Goal: Task Accomplishment & Management: Complete application form

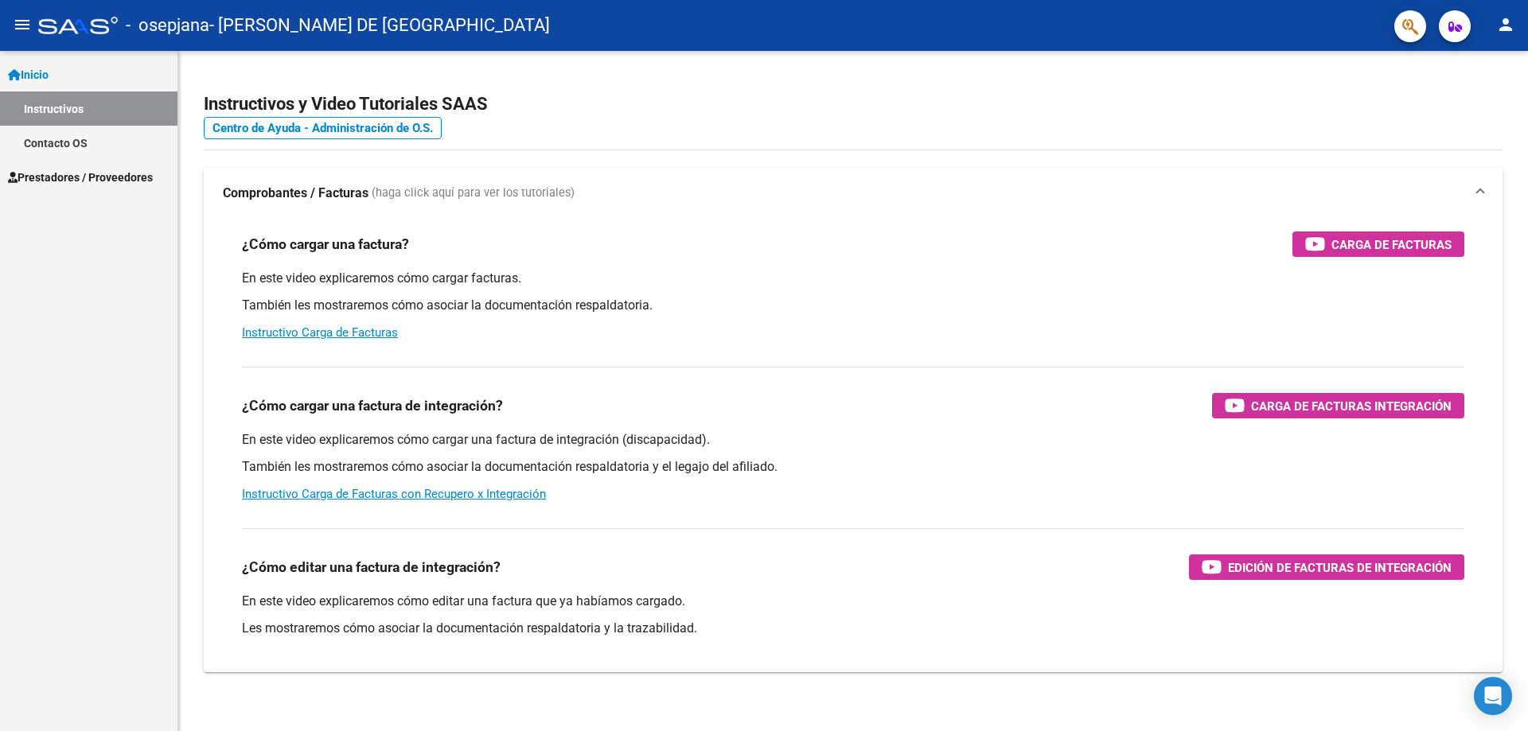
click at [53, 181] on span "Prestadores / Proveedores" at bounding box center [80, 178] width 145 height 18
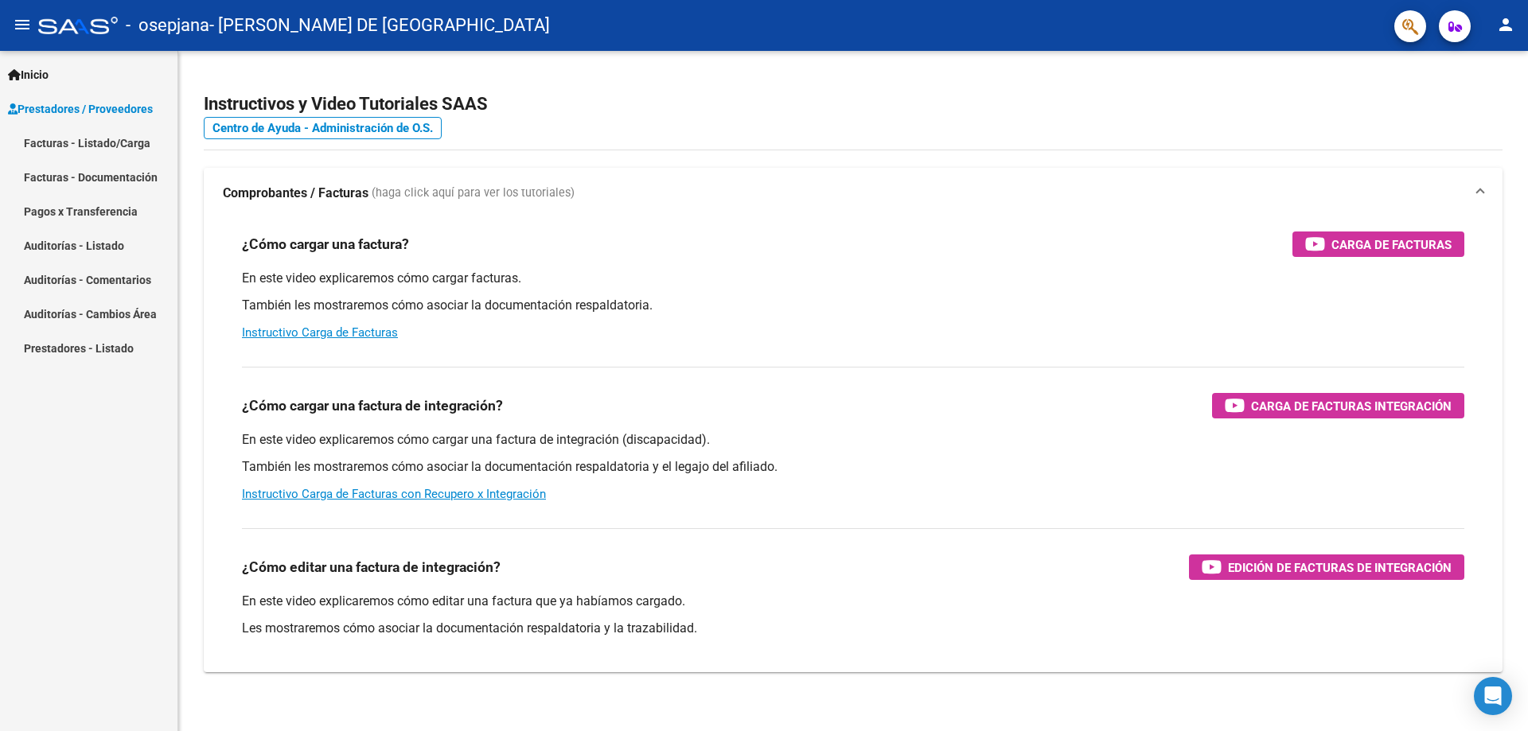
click at [84, 205] on mat-nav-list "Facturas - Listado/Carga Facturas - Documentación Pagos x Transferencia Auditor…" at bounding box center [88, 245] width 177 height 239
click at [91, 146] on link "Facturas - Listado/Carga" at bounding box center [88, 143] width 177 height 34
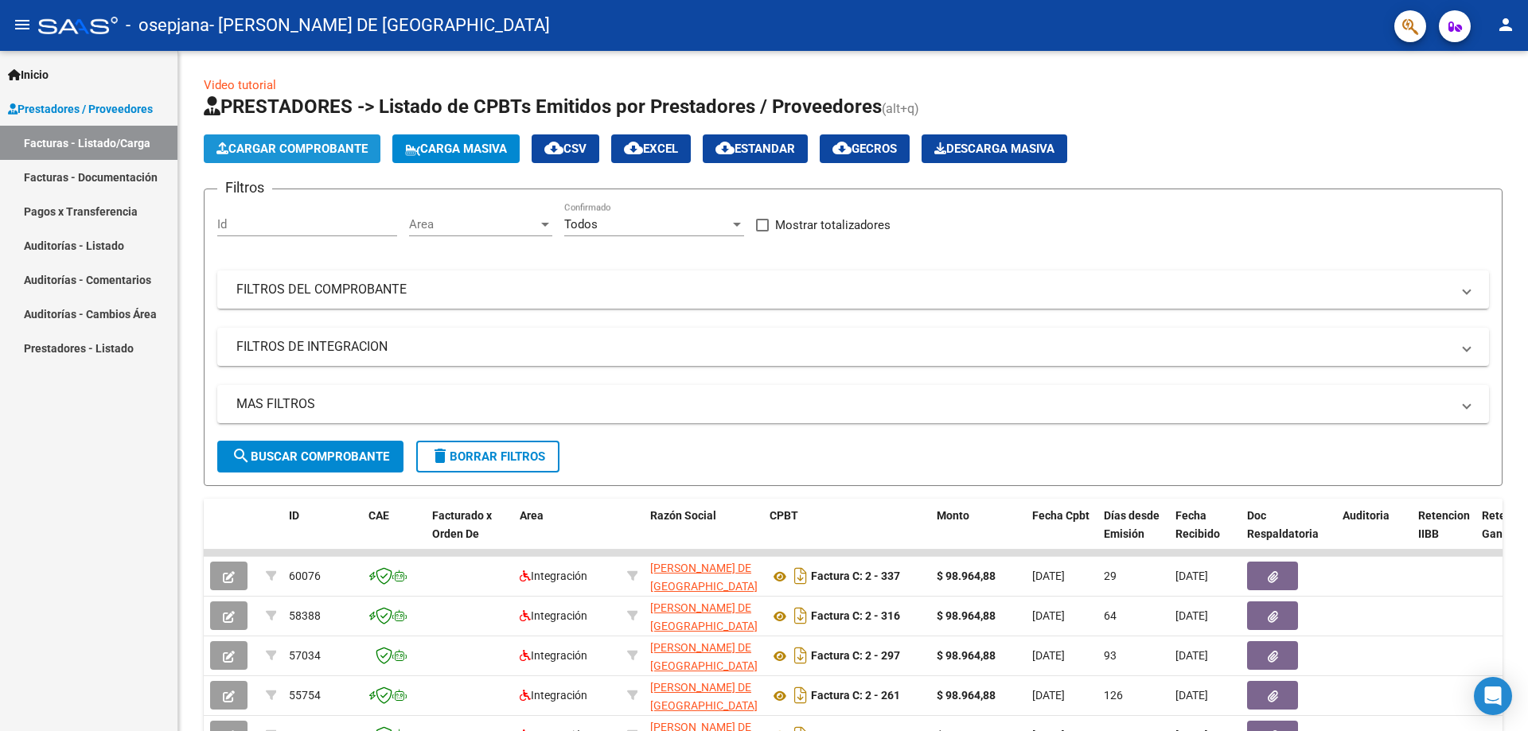
click at [287, 139] on button "Cargar Comprobante" at bounding box center [292, 148] width 177 height 29
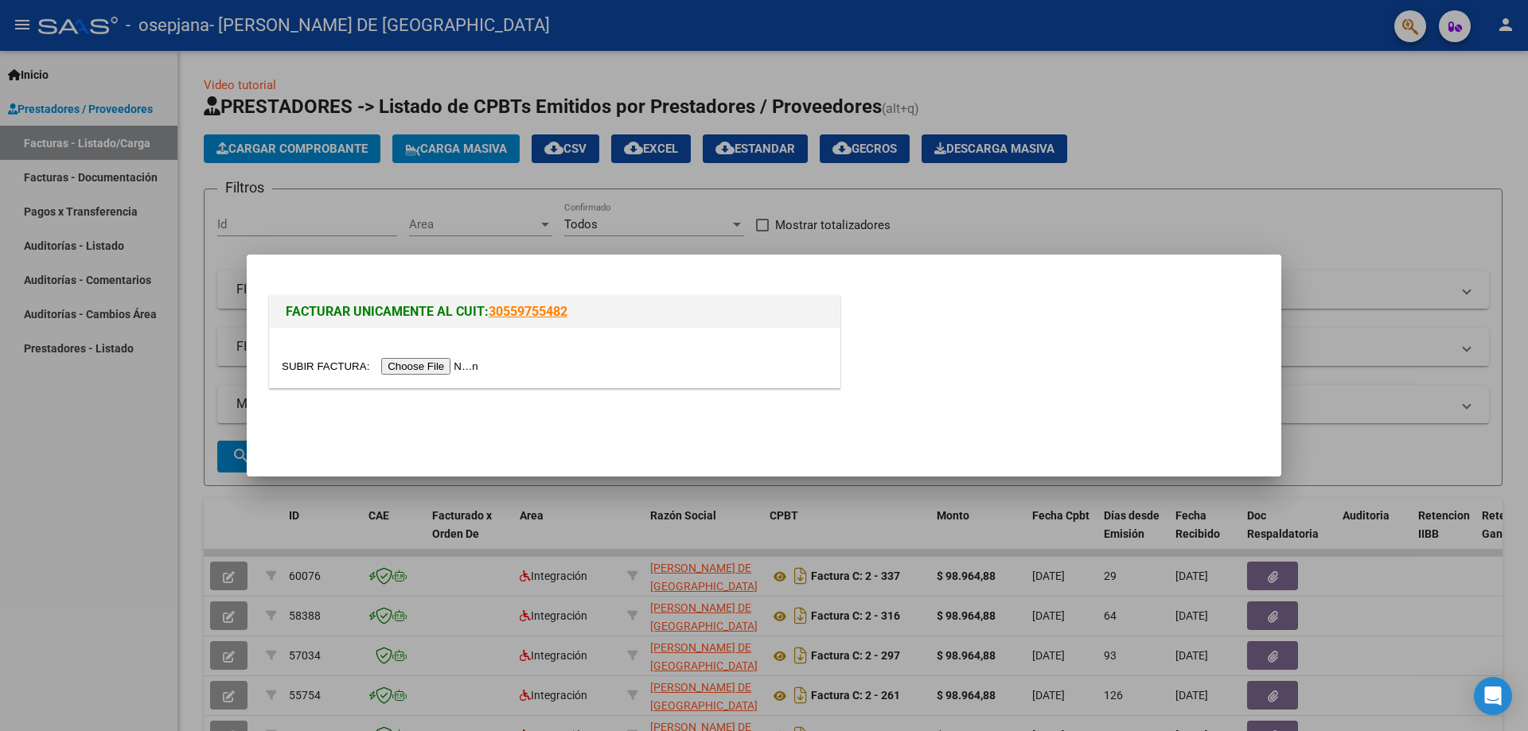
click at [428, 373] on input "file" at bounding box center [382, 366] width 201 height 17
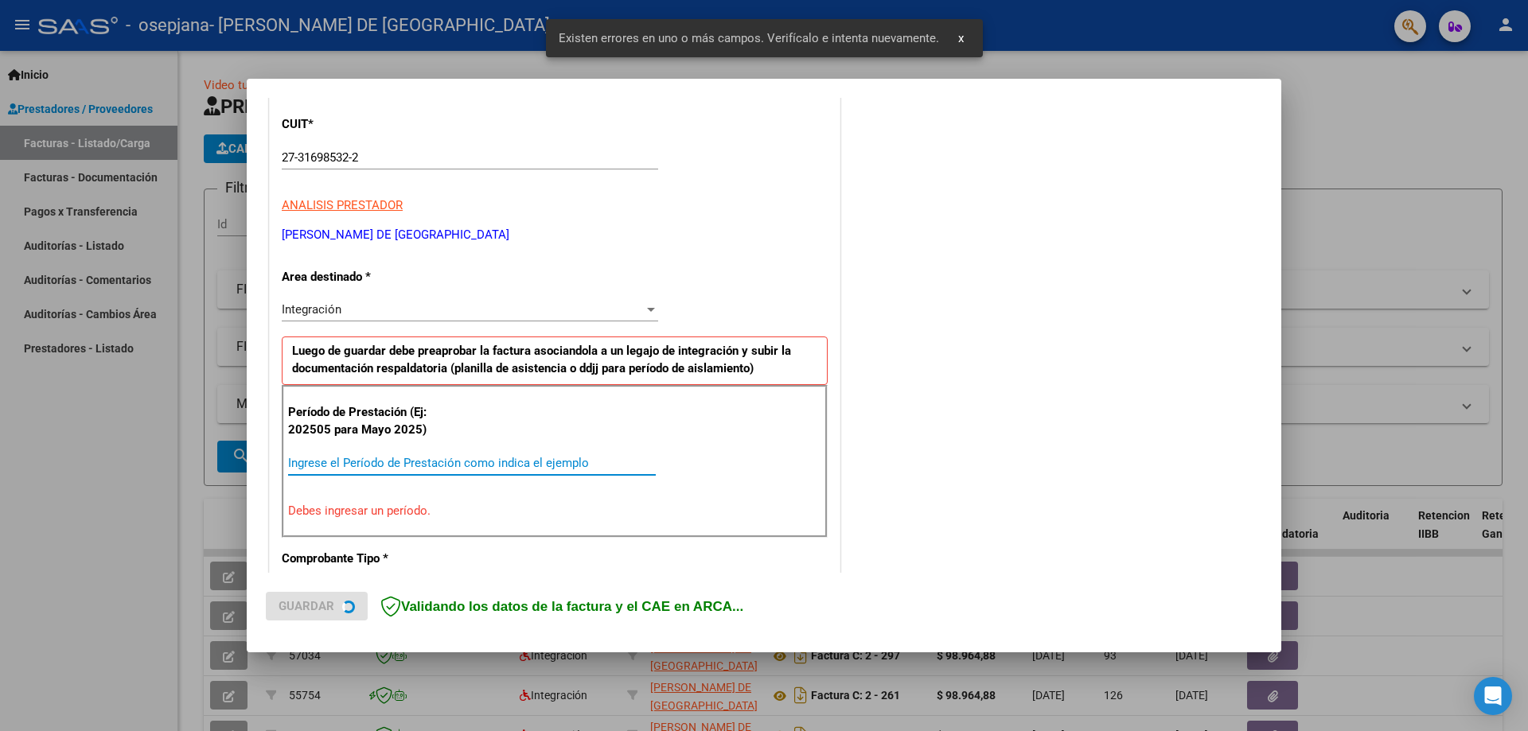
scroll to position [269, 0]
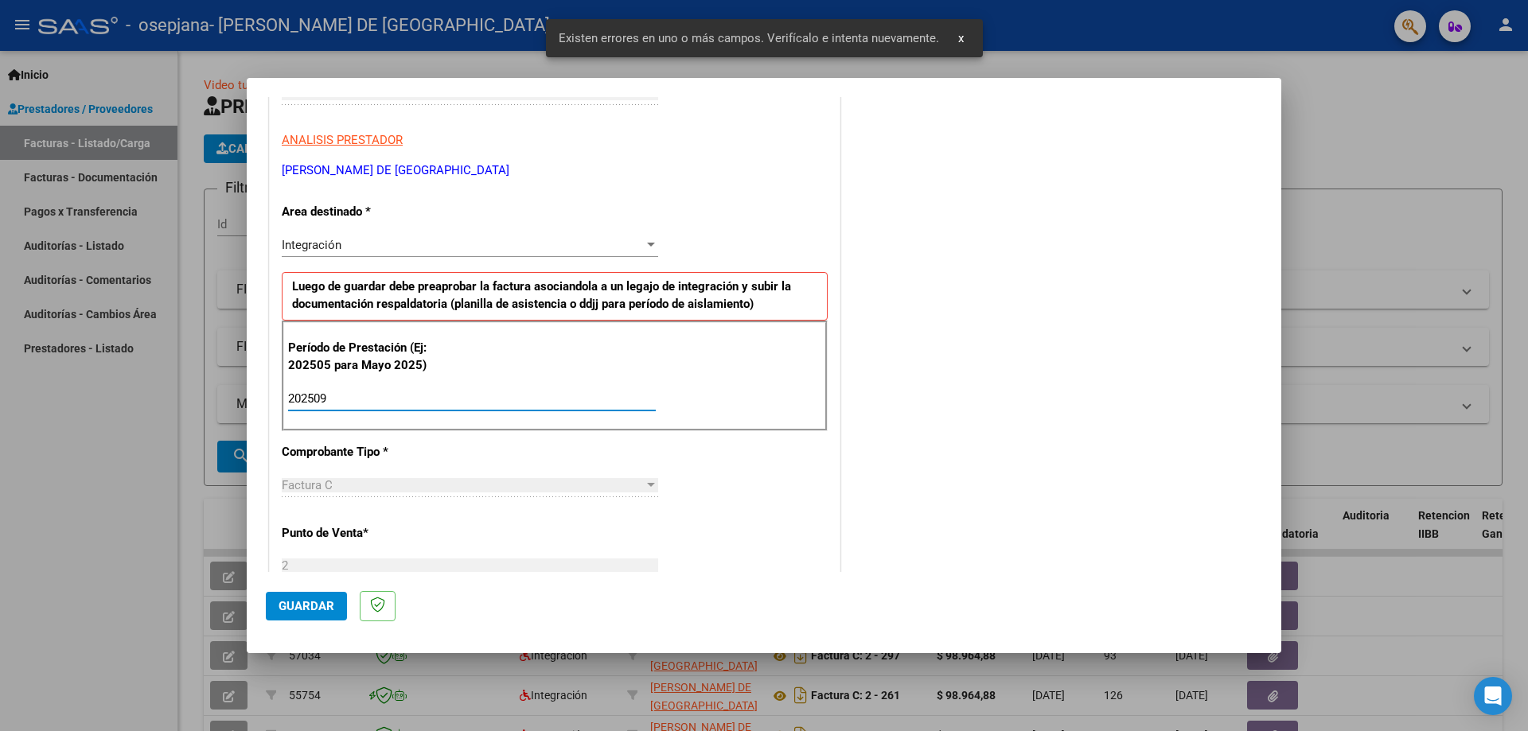
type input "202509"
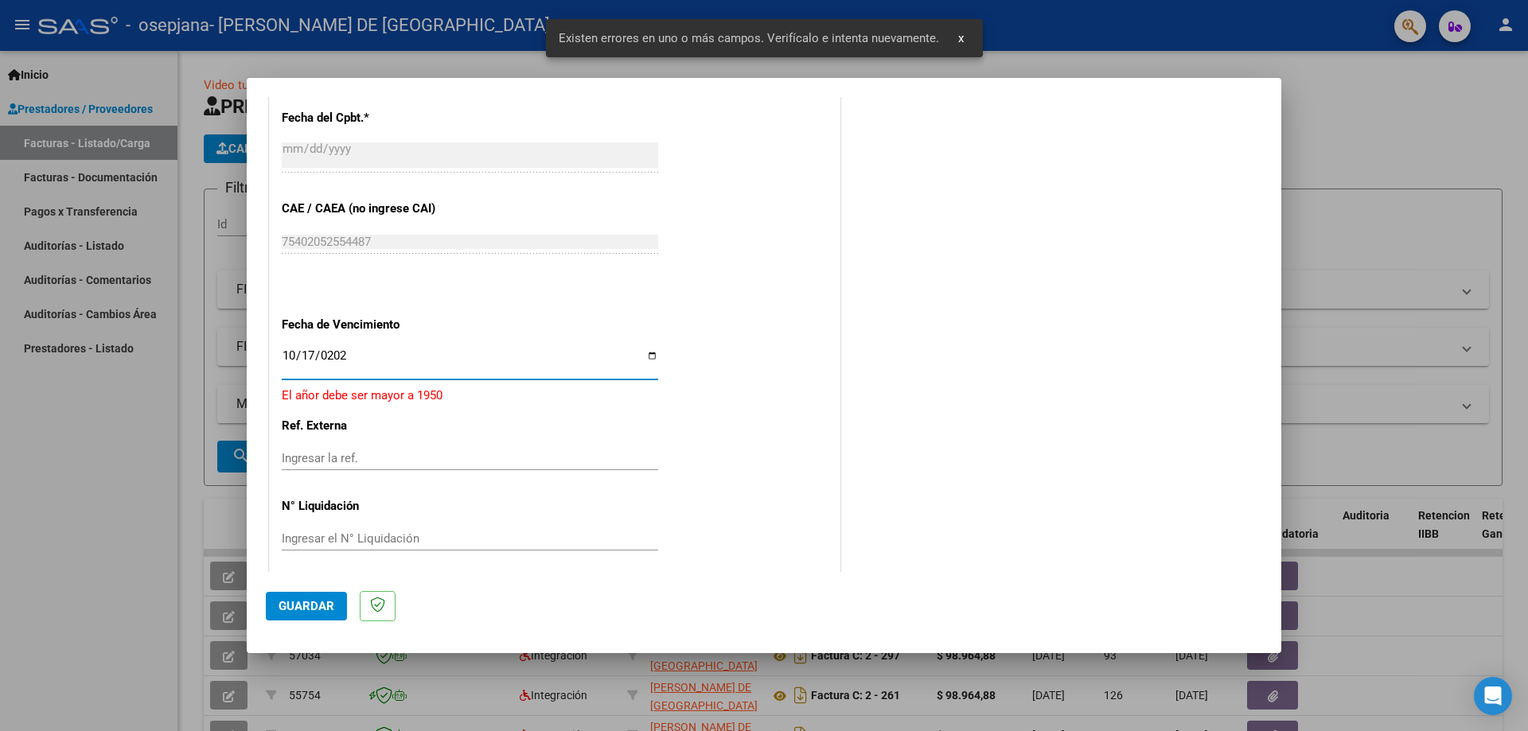
type input "[DATE]"
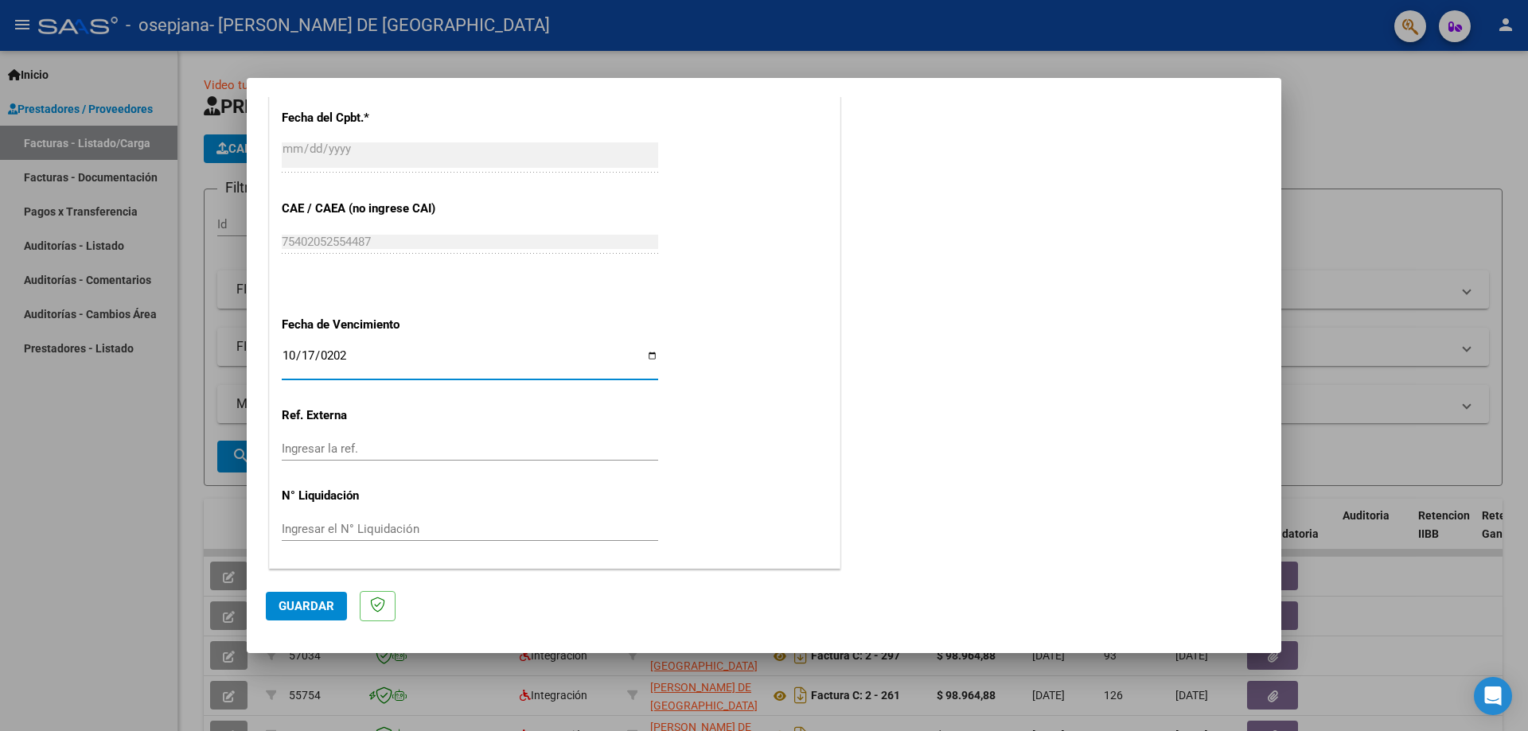
drag, startPoint x: 302, startPoint y: 609, endPoint x: 452, endPoint y: 579, distance: 153.4
click at [304, 609] on span "Guardar" at bounding box center [306, 606] width 56 height 14
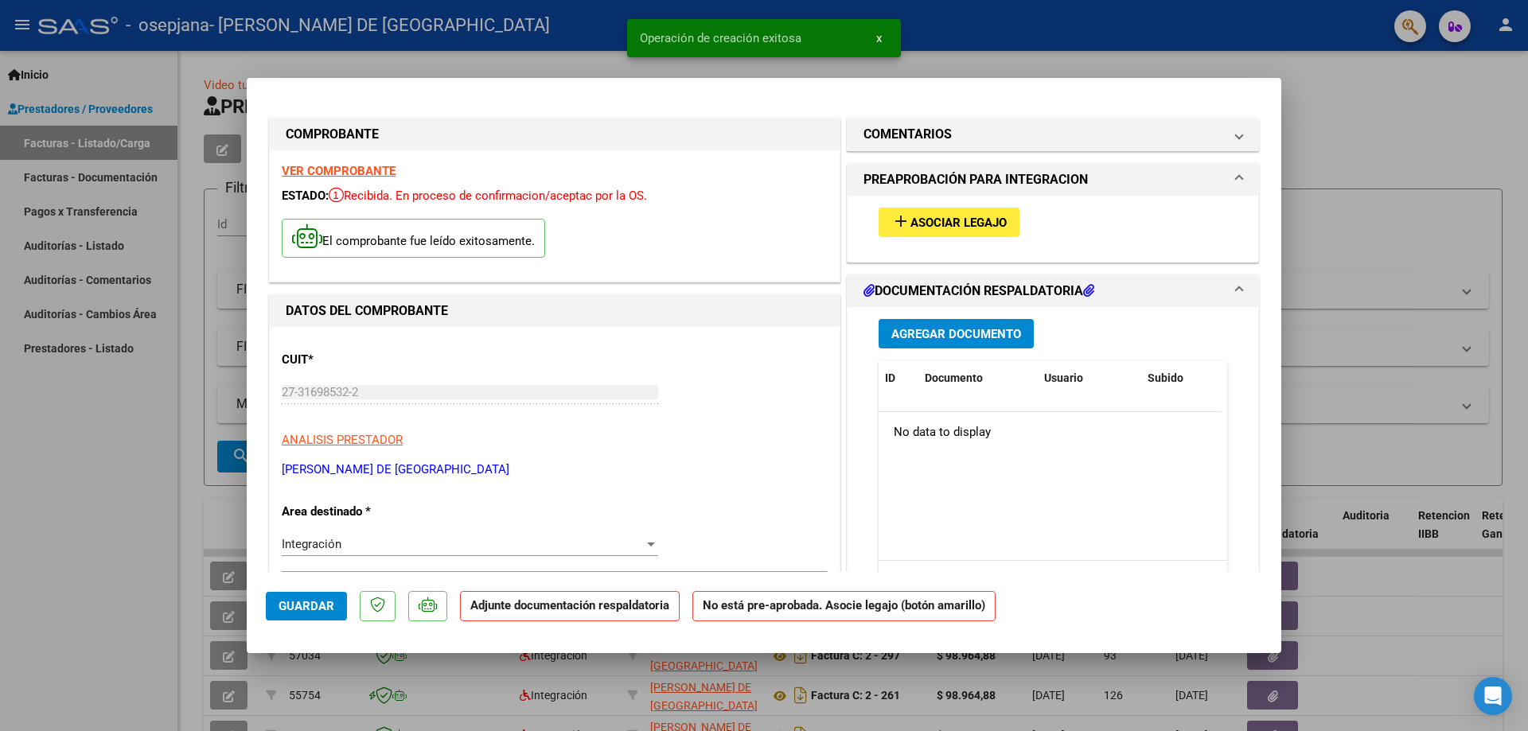
click at [978, 230] on span "Asociar Legajo" at bounding box center [958, 223] width 96 height 14
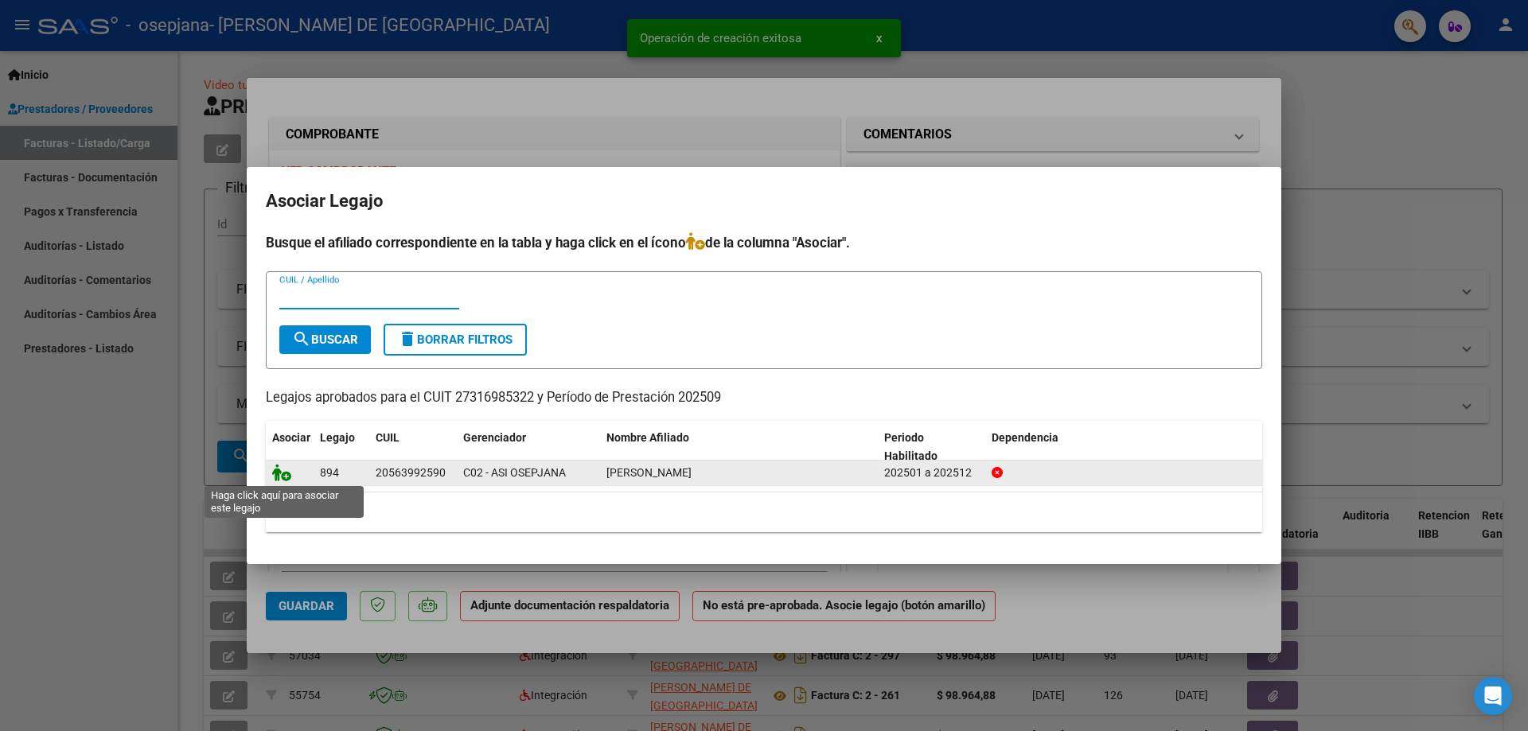
click at [286, 479] on icon at bounding box center [281, 473] width 19 height 18
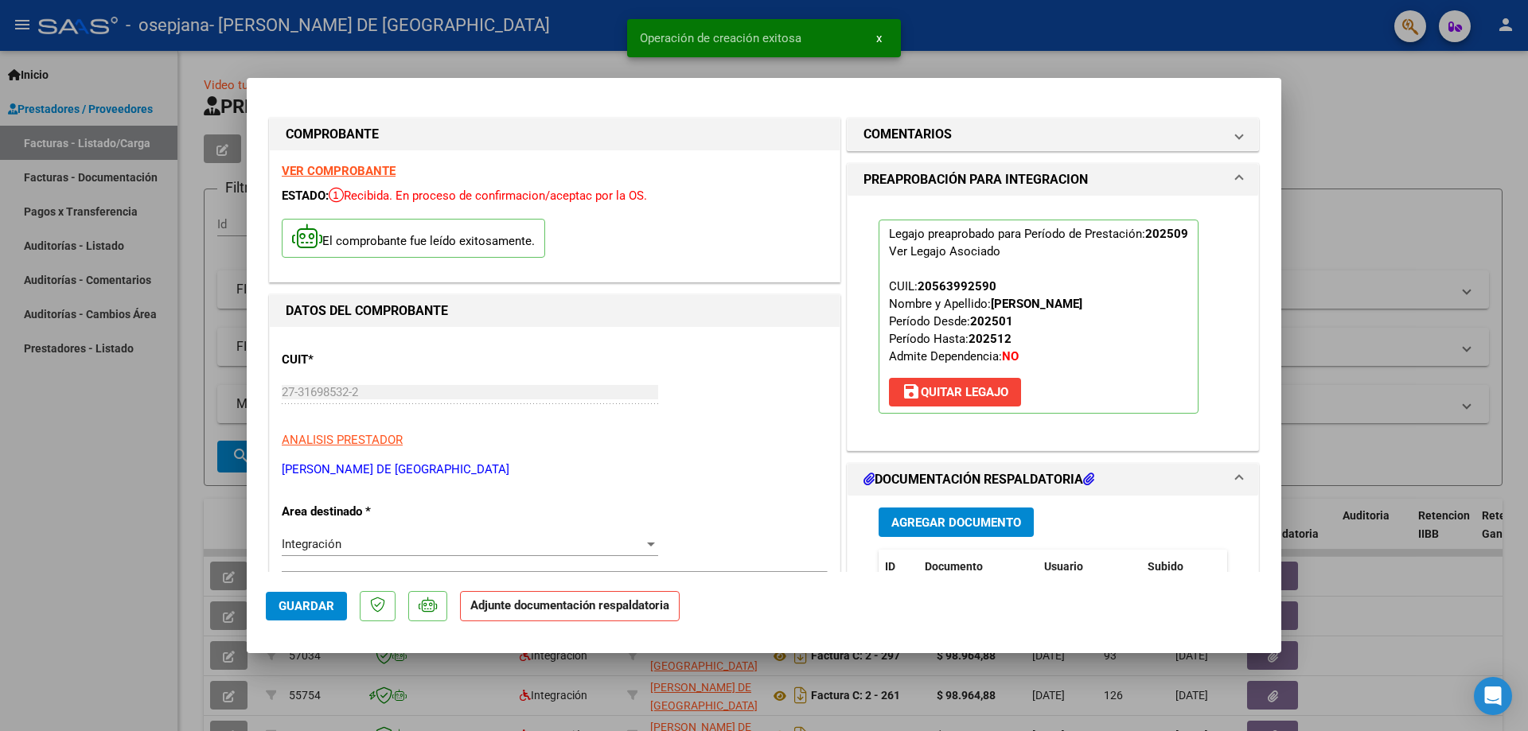
click at [939, 522] on span "Agregar Documento" at bounding box center [956, 523] width 130 height 14
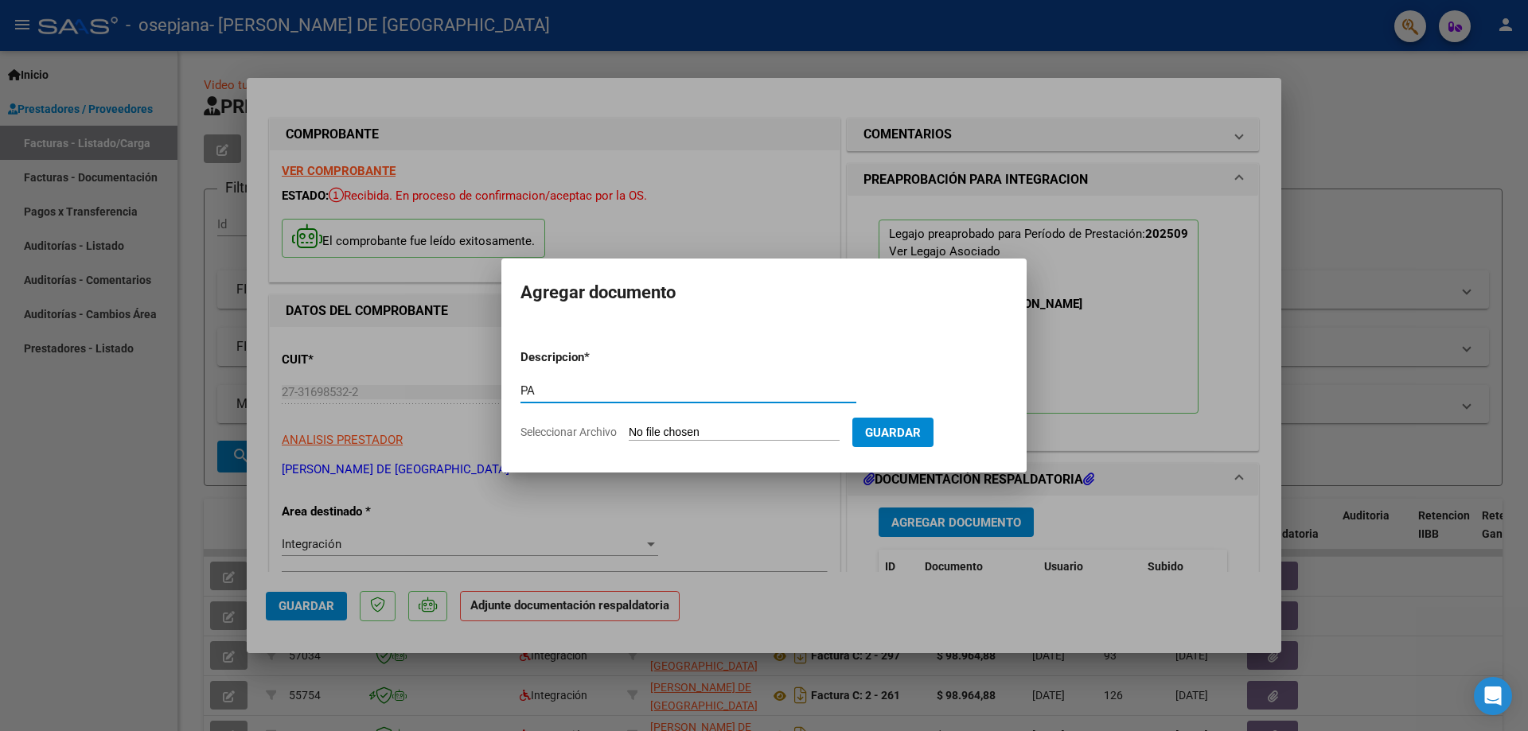
type input "PA"
click at [722, 433] on input "Seleccionar Archivo" at bounding box center [734, 433] width 211 height 15
type input "C:\fakepath\[PERSON_NAME] - TO.pdf"
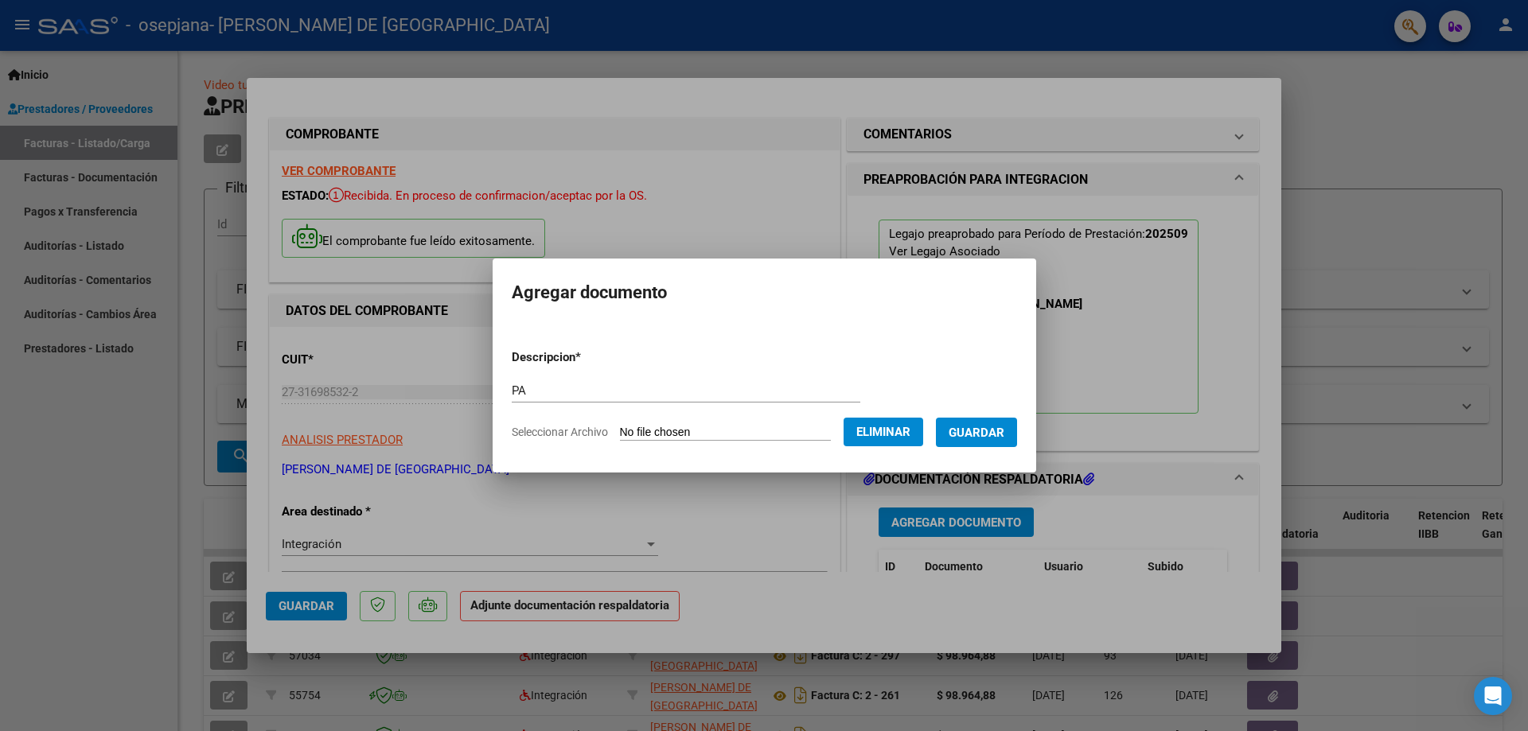
click at [987, 428] on span "Guardar" at bounding box center [976, 433] width 56 height 14
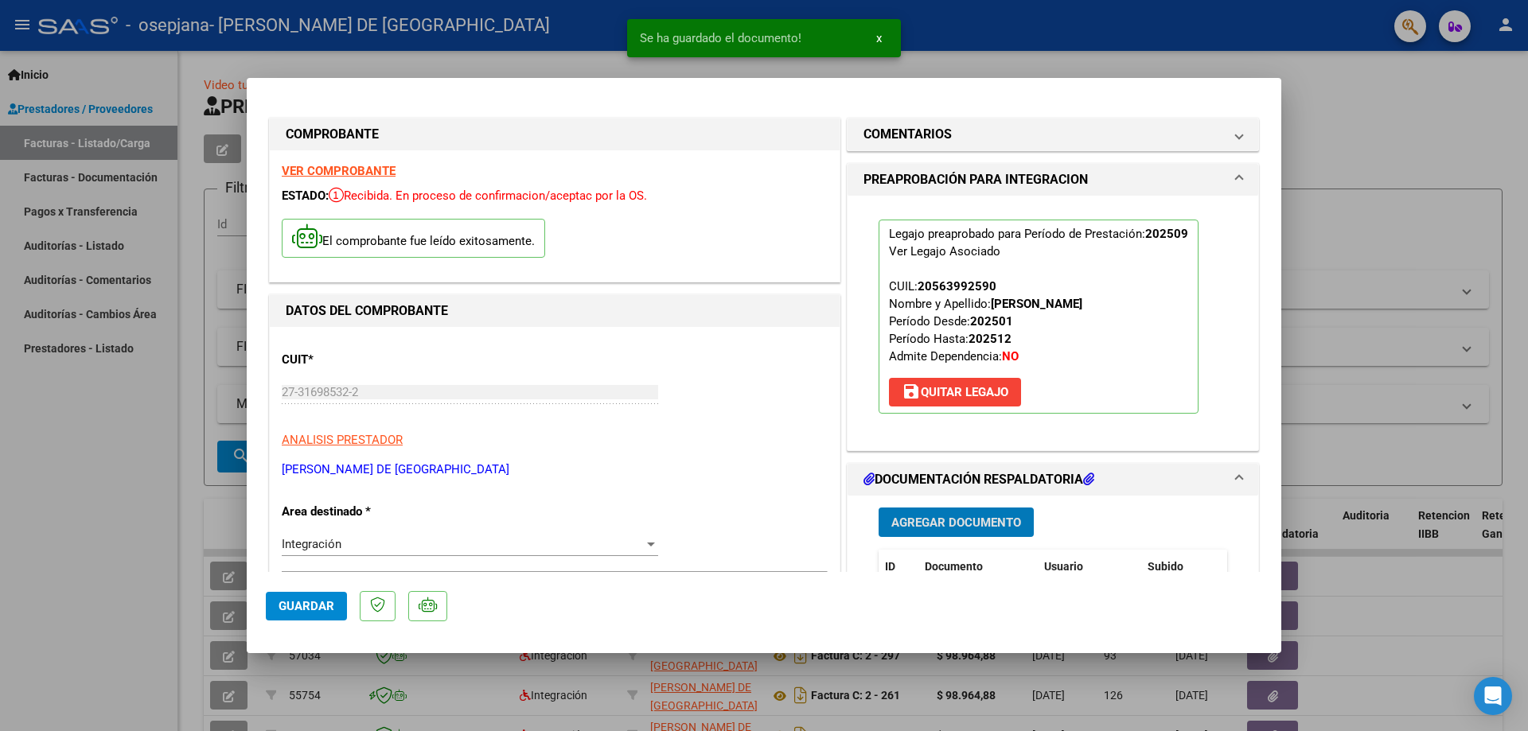
click at [299, 613] on span "Guardar" at bounding box center [306, 606] width 56 height 14
click at [561, 60] on div at bounding box center [764, 365] width 1528 height 731
type input "$ 0,00"
